Goal: Task Accomplishment & Management: Use online tool/utility

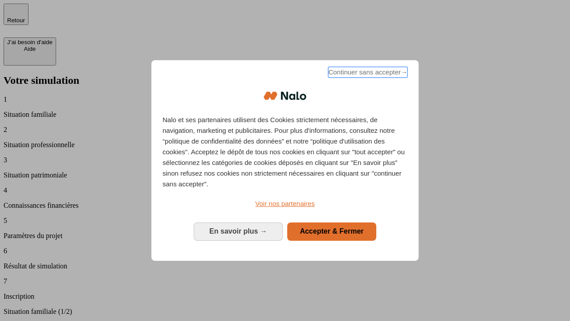
click at [367, 74] on span "Continuer sans accepter →" at bounding box center [367, 72] width 79 height 11
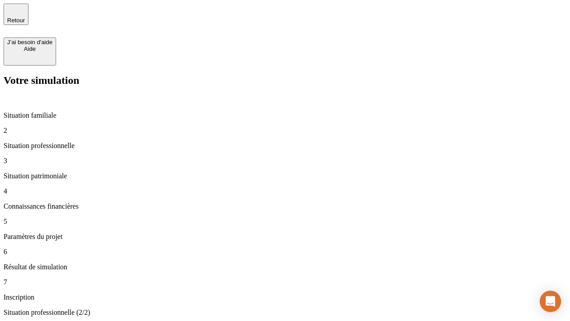
type input "30 000"
